Goal: Find contact information

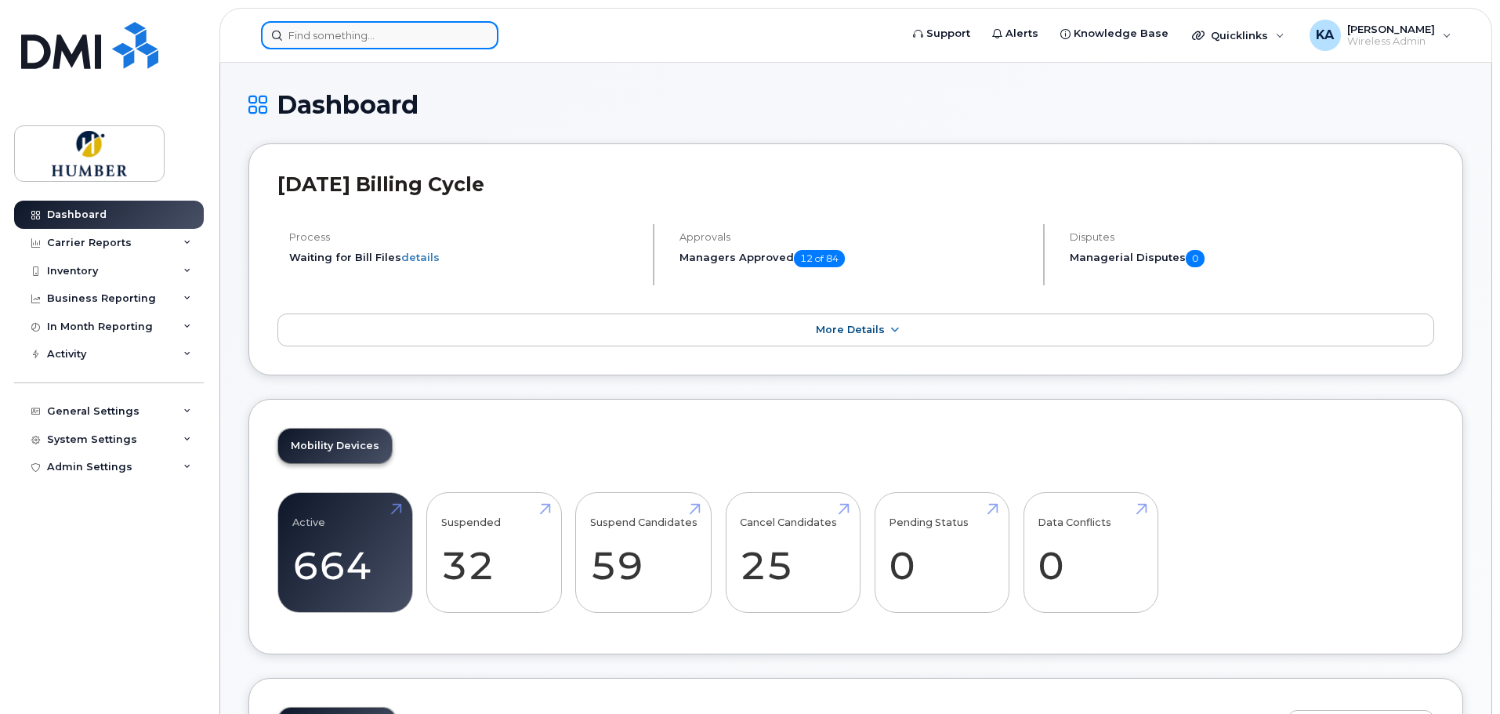
click at [462, 42] on input at bounding box center [379, 35] width 237 height 28
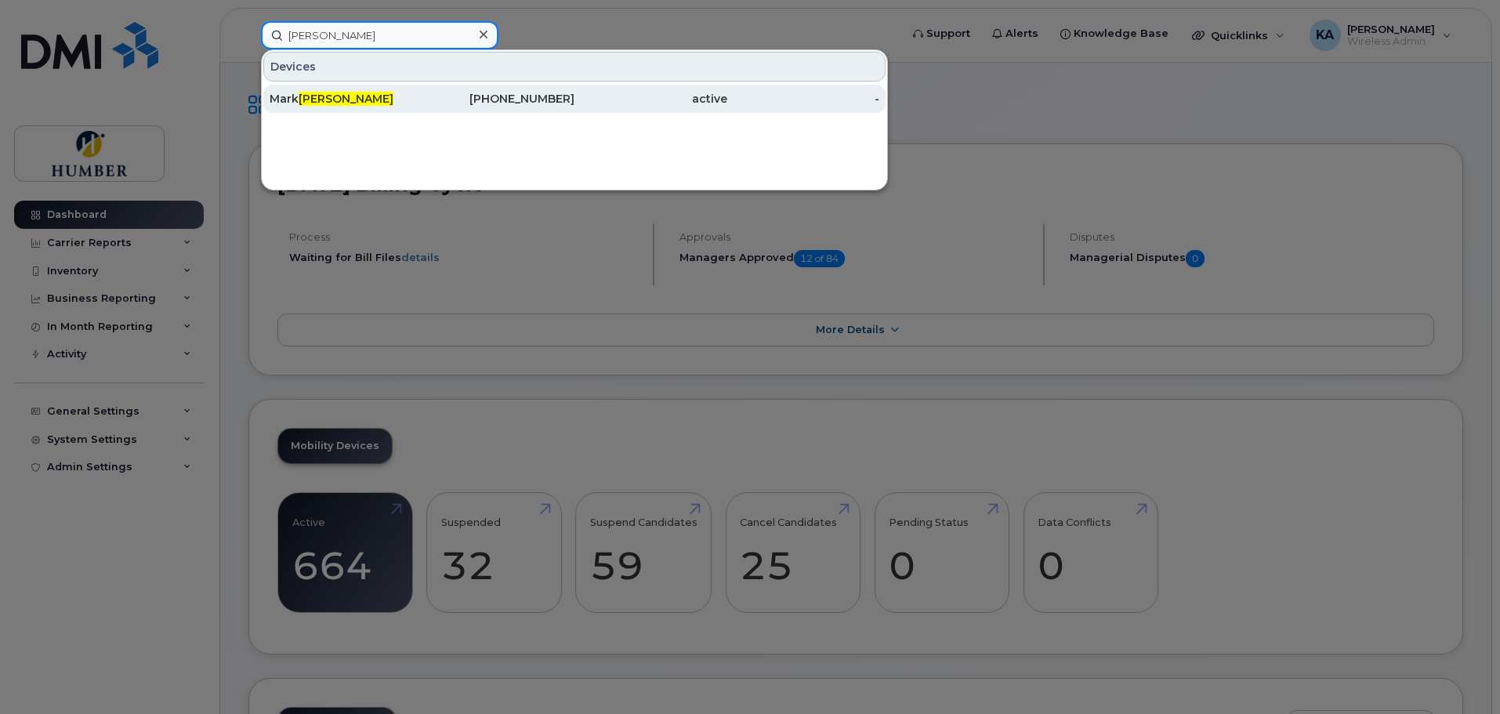
type input "kozar"
click at [471, 100] on div "416-427-1658" at bounding box center [498, 99] width 153 height 16
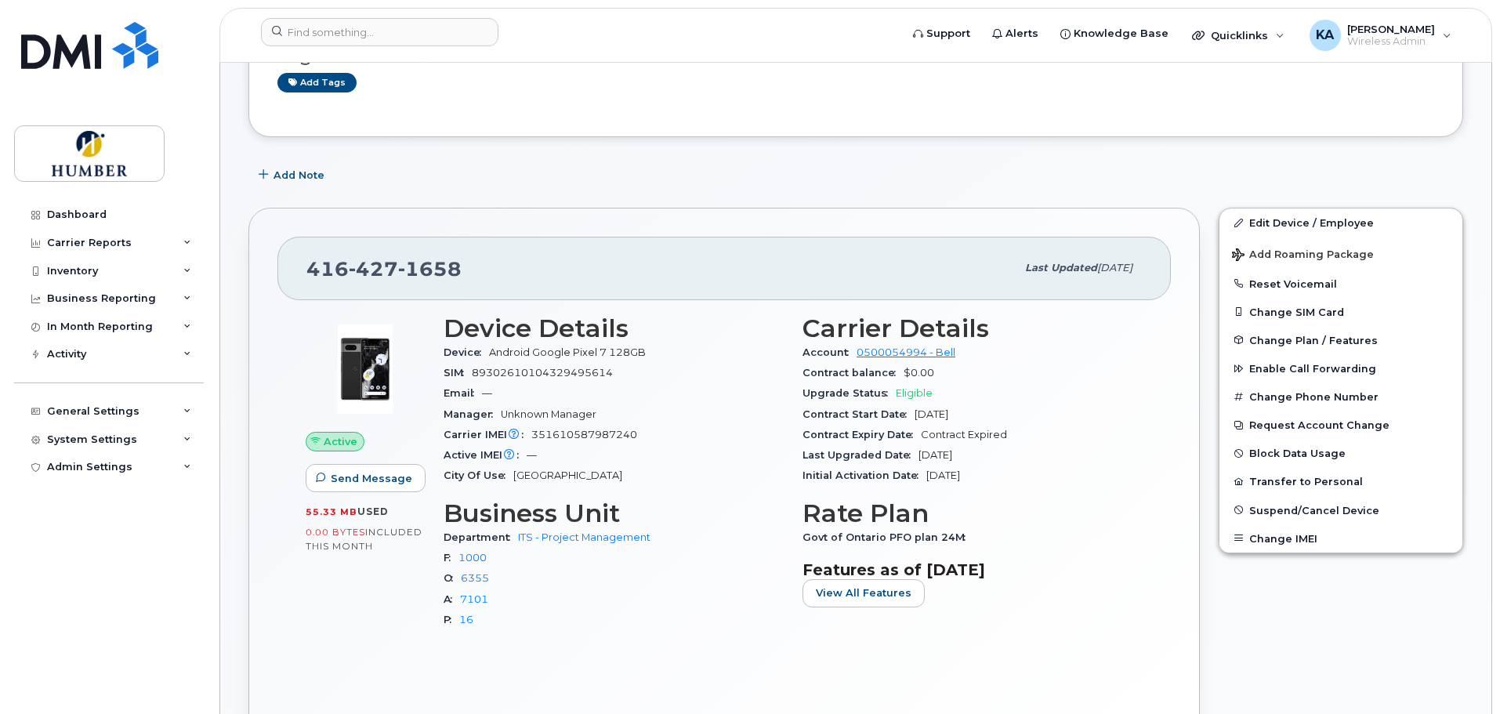
scroll to position [209, 0]
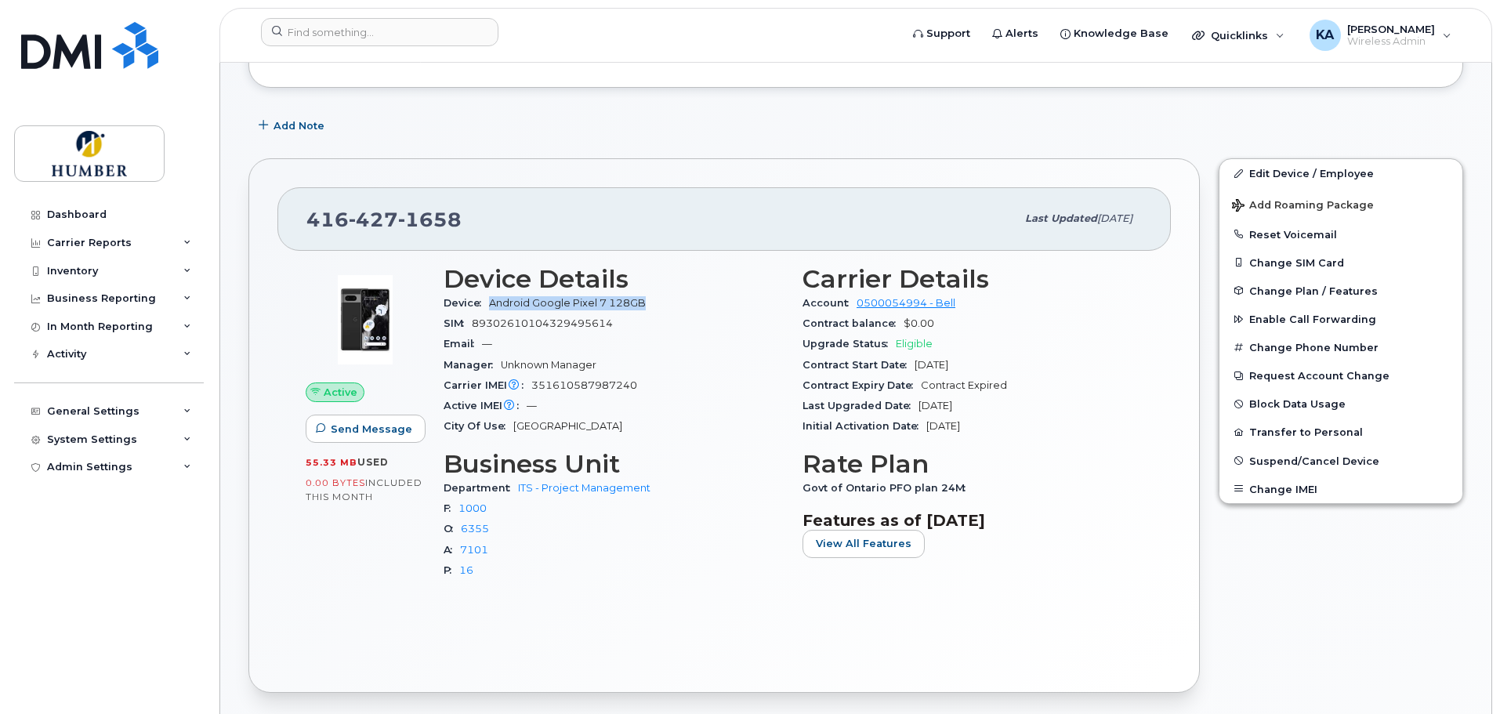
drag, startPoint x: 491, startPoint y: 301, endPoint x: 642, endPoint y: 302, distance: 150.5
click at [642, 302] on span "Android Google Pixel 7 128GB" at bounding box center [567, 303] width 157 height 12
copy span "Android Google Pixel 7 128GB"
